Goal: Transaction & Acquisition: Register for event/course

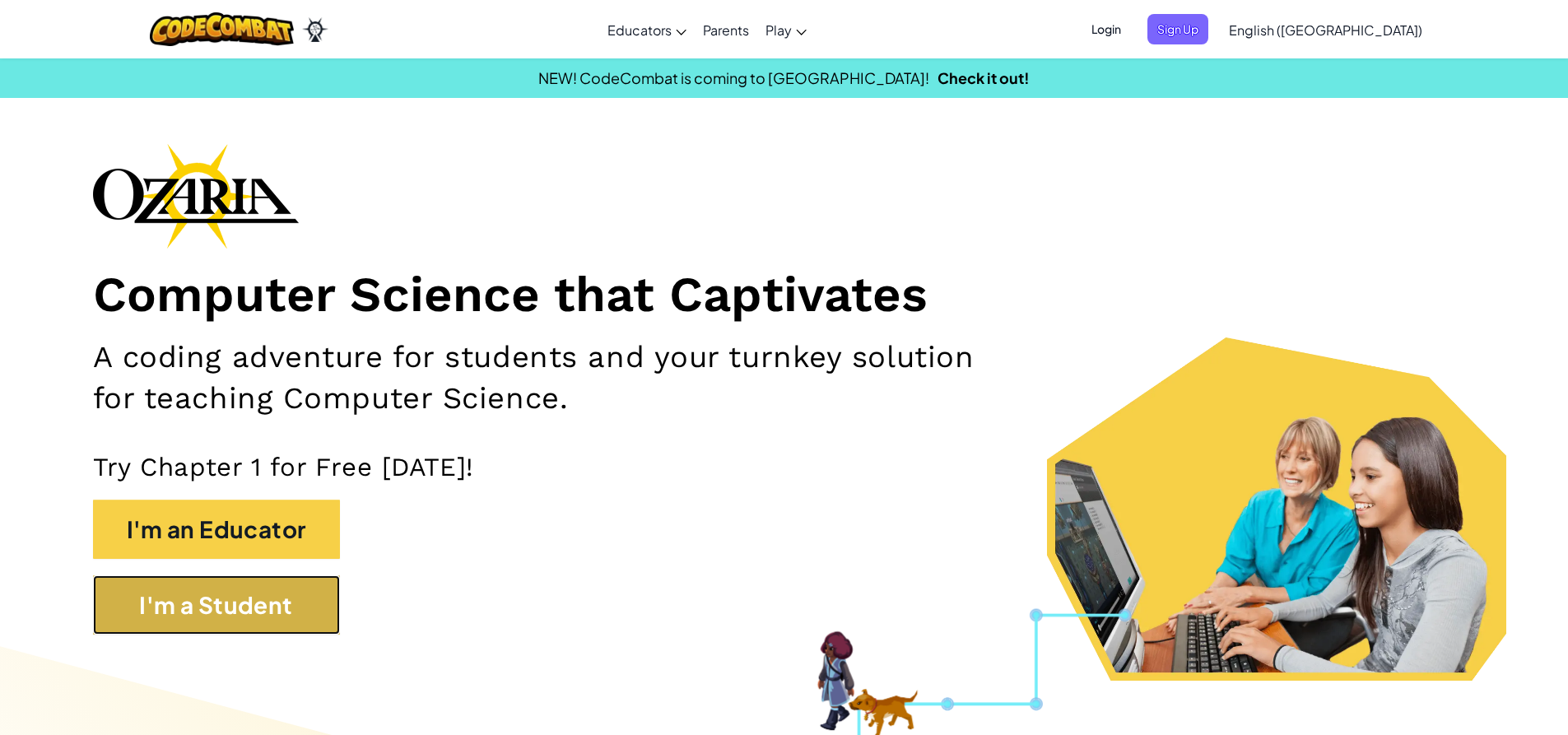
click at [167, 631] on button "I'm a Student" at bounding box center [217, 605] width 247 height 59
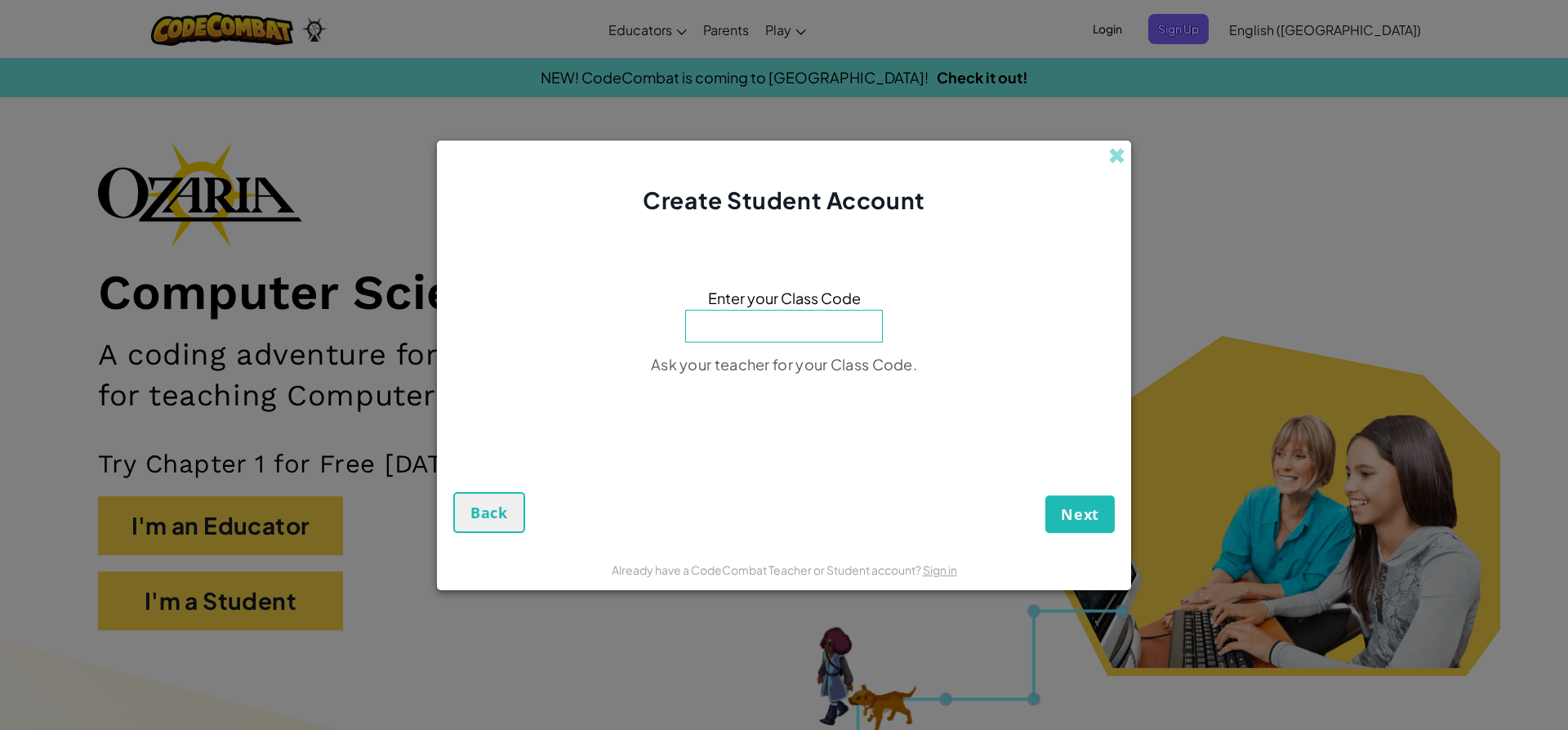
click at [1102, 148] on div "Create Student Account" at bounding box center [784, 178] width 695 height 77
drag, startPoint x: 1115, startPoint y: 155, endPoint x: 1143, endPoint y: 127, distance: 39.6
click at [1123, 154] on span at bounding box center [1117, 155] width 18 height 18
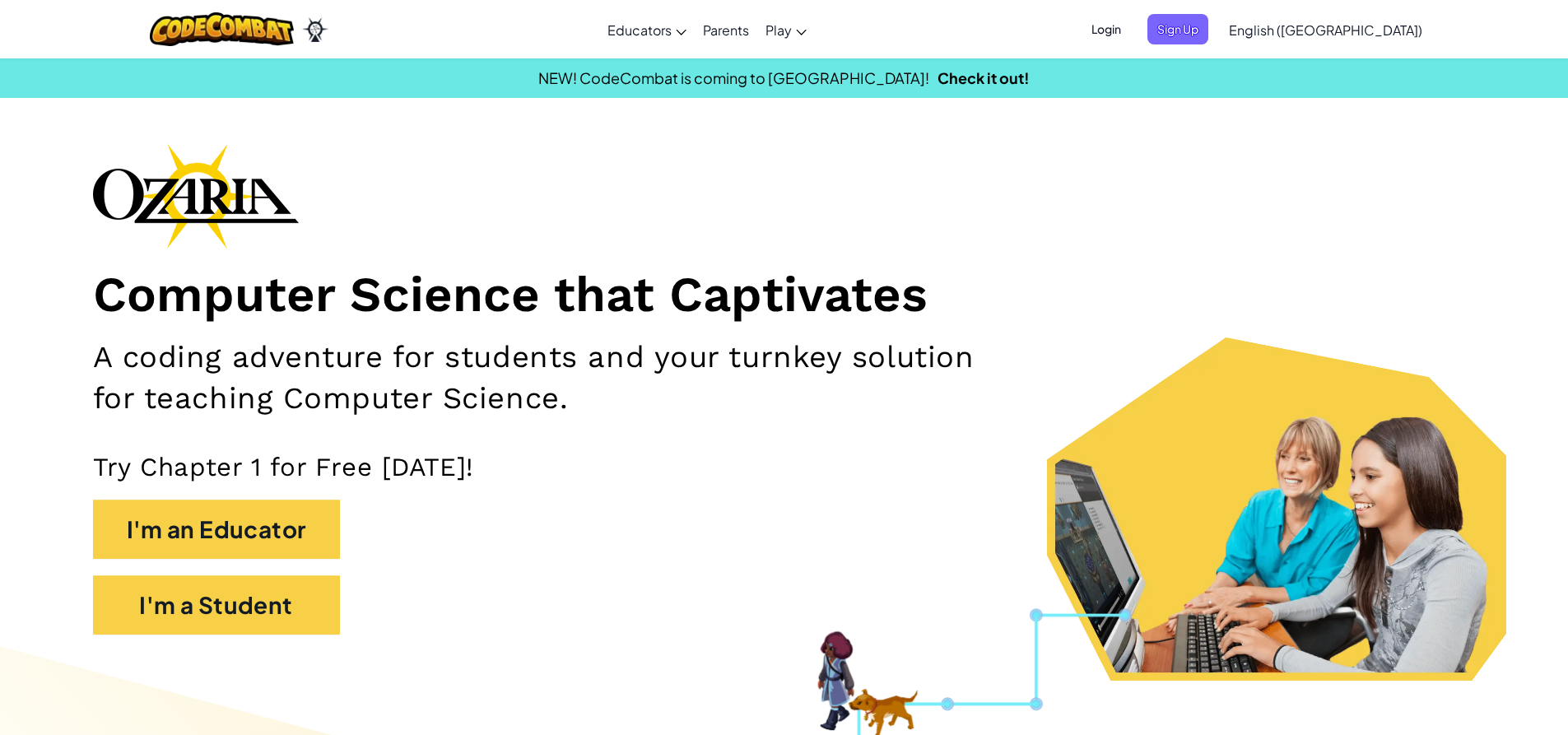
click at [1131, 28] on span "Login" at bounding box center [1106, 29] width 49 height 31
